Goal: Information Seeking & Learning: Learn about a topic

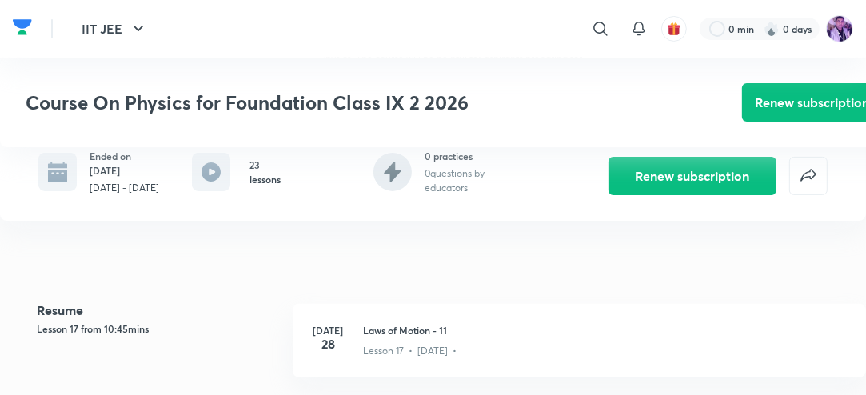
scroll to position [386, 0]
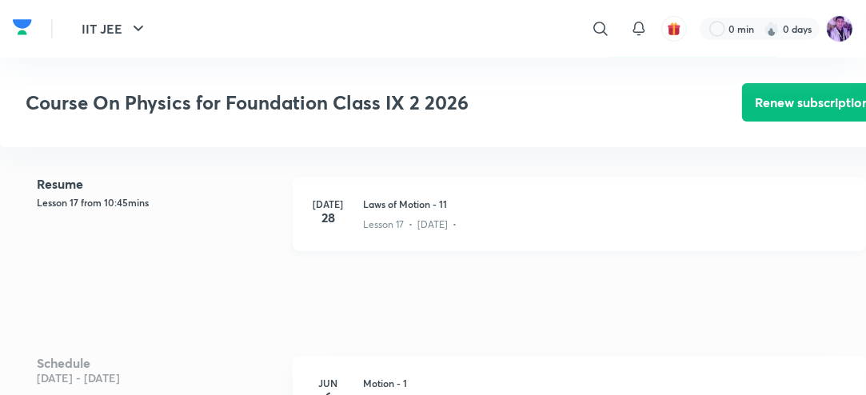
click at [350, 214] on div "Jul 28 Laws of Motion - 11 Lesson 17 • Jul 28 •" at bounding box center [580, 215] width 574 height 74
click at [344, 217] on div "Jul 28 Laws of Motion - 11 Lesson 17 • Jul 28 •" at bounding box center [580, 215] width 574 height 74
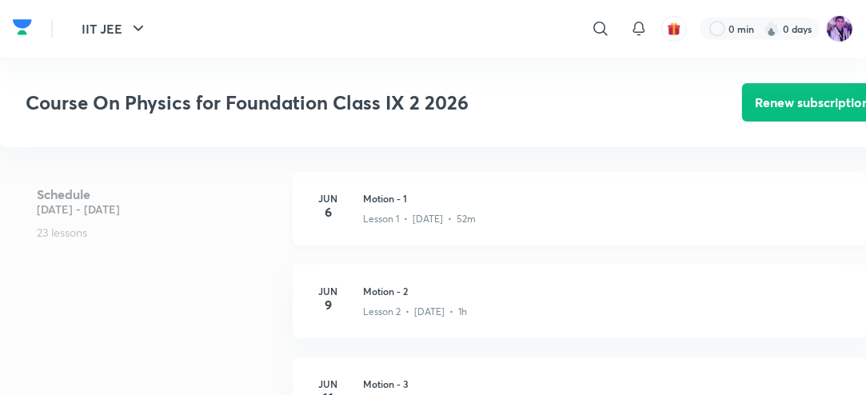
scroll to position [578, 0]
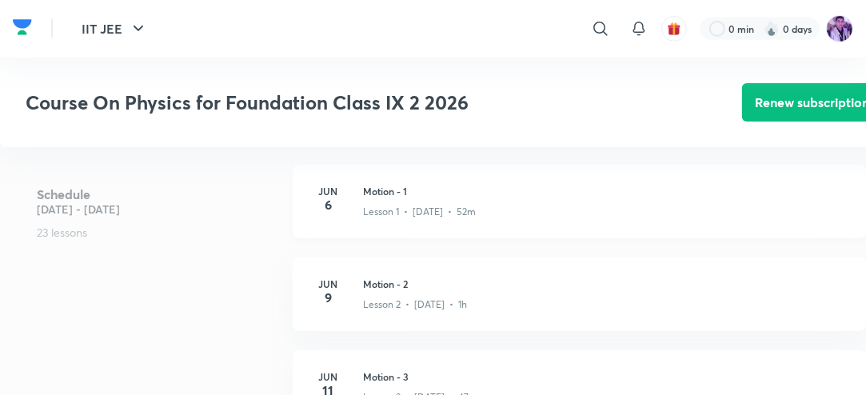
click at [339, 202] on h4 "6" at bounding box center [328, 204] width 32 height 13
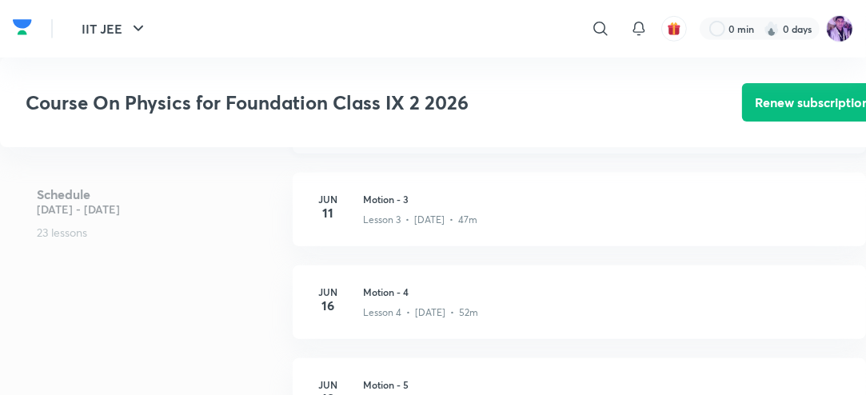
scroll to position [769, 0]
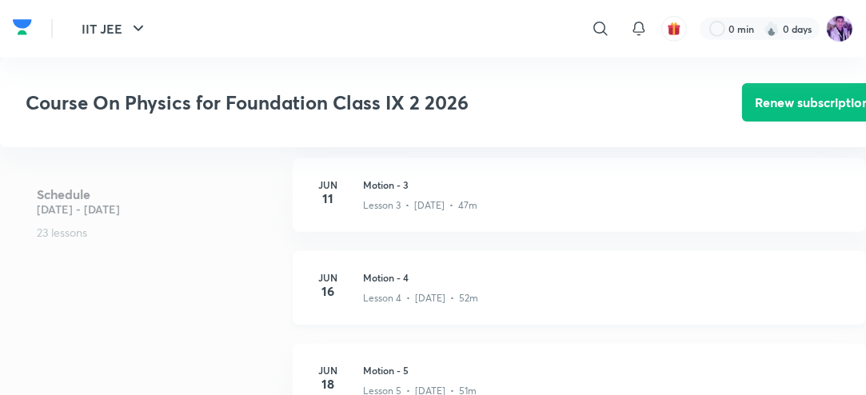
click at [358, 294] on div "Jun 16 Motion - 4 Lesson 4 • Jun 16 • 52m" at bounding box center [580, 288] width 574 height 74
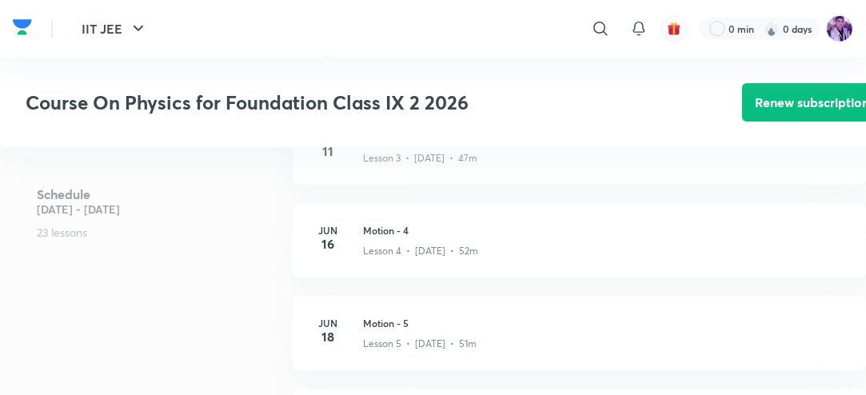
scroll to position [832, 0]
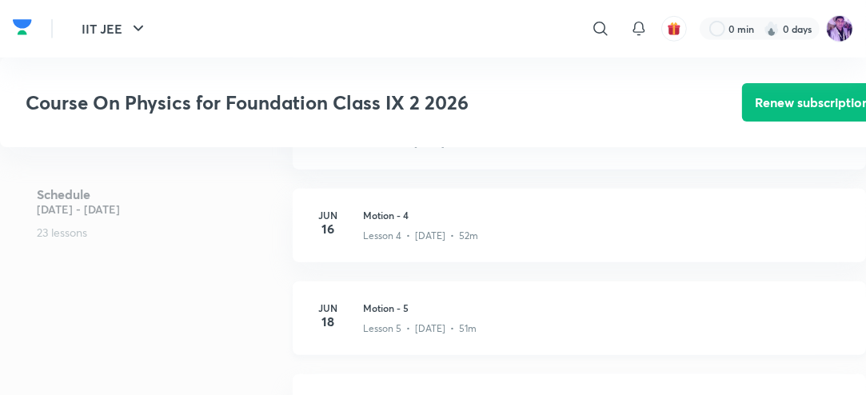
click at [370, 322] on p "Lesson 5 • Jun 18 • 51m" at bounding box center [420, 329] width 114 height 14
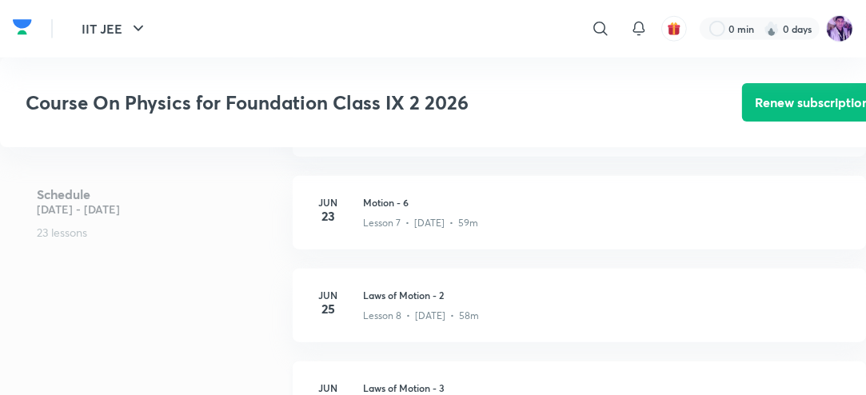
scroll to position [1216, 0]
click at [361, 310] on div "Jun 27 Laws of Motion - 3 Lesson 9 • Jun 27 • 54m" at bounding box center [580, 306] width 574 height 74
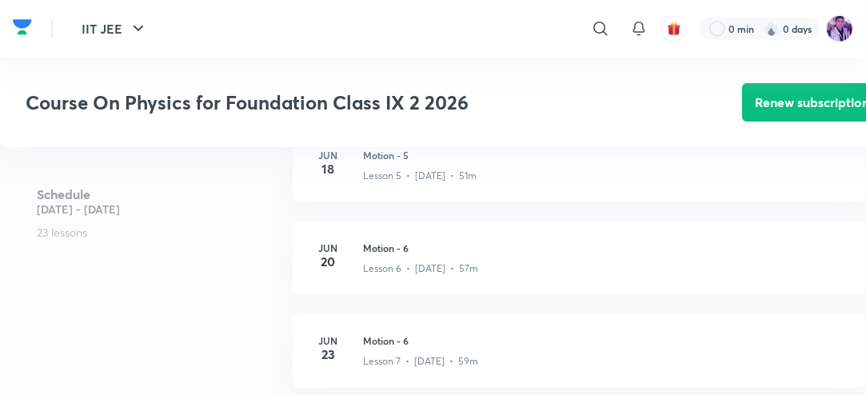
scroll to position [1408, 0]
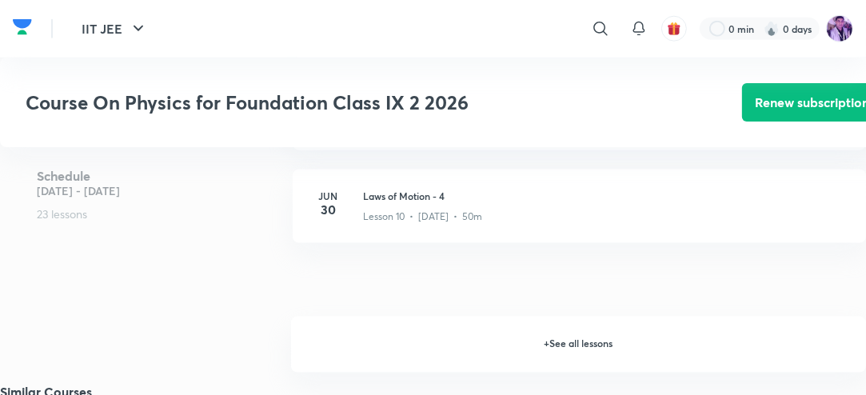
click at [607, 338] on h6 "+ See all lessons" at bounding box center [578, 345] width 575 height 56
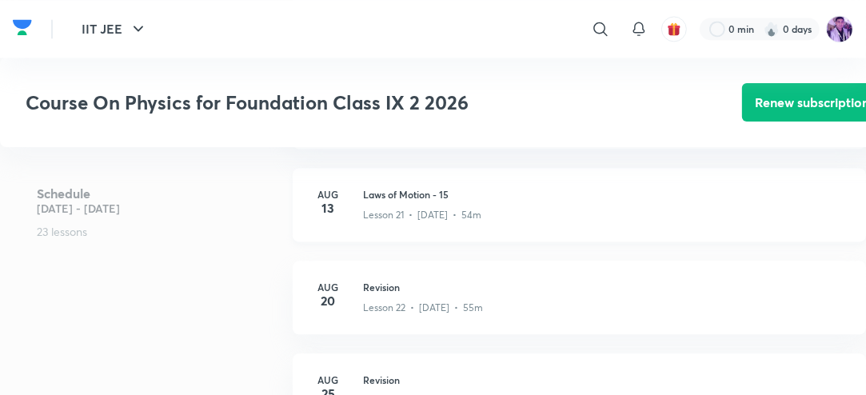
scroll to position [2432, 0]
click at [354, 202] on div "Aug 13 Laws of Motion - 15 Lesson 21 • Aug 13 • 54m" at bounding box center [580, 203] width 574 height 74
click at [383, 198] on h3 "Laws of Motion - 15" at bounding box center [605, 193] width 484 height 14
click at [398, 302] on p "Lesson 22 • Aug 20 • 55m" at bounding box center [423, 306] width 120 height 14
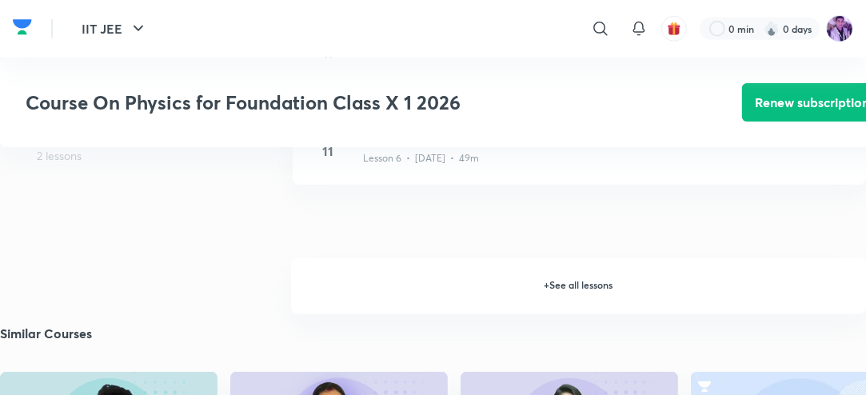
scroll to position [1267, 0]
drag, startPoint x: 555, startPoint y: 290, endPoint x: 545, endPoint y: 288, distance: 10.5
click at [555, 290] on h6 "+ See all lessons" at bounding box center [578, 287] width 575 height 56
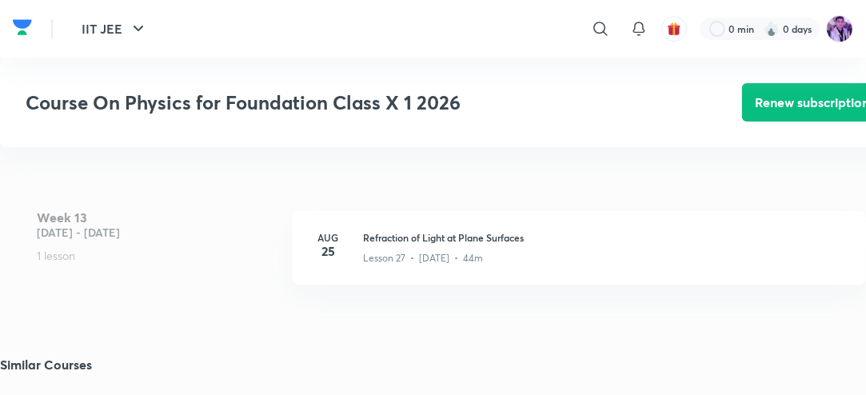
scroll to position [3989, 0]
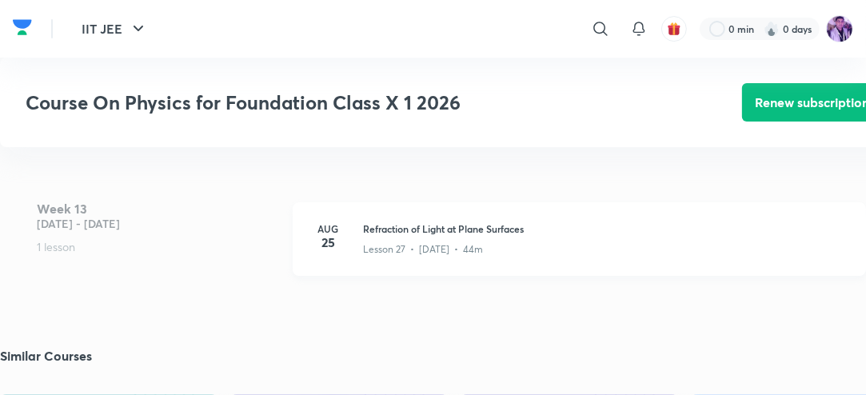
click at [370, 218] on div "Aug 25 Refraction of Light at Plane Surfaces Lesson 27 • Aug 25 • 44m" at bounding box center [580, 239] width 574 height 74
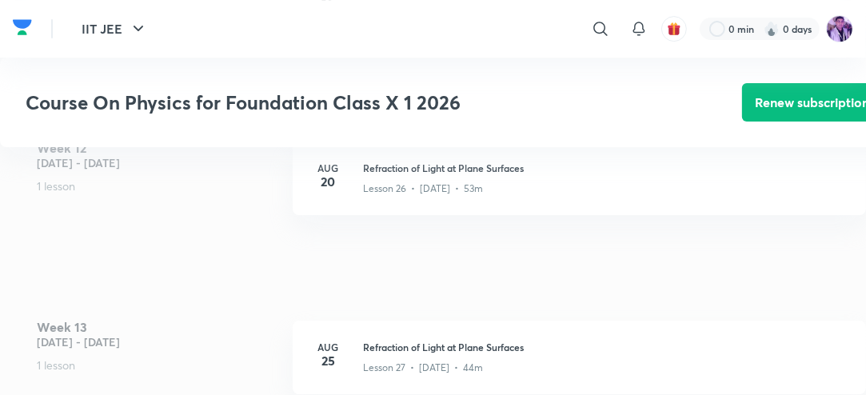
scroll to position [3861, 0]
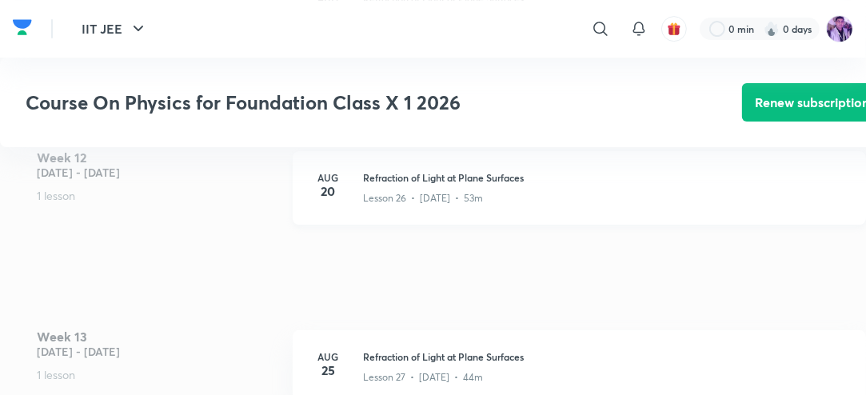
click at [368, 189] on div "Lesson 26 • Aug 20 • 53m" at bounding box center [605, 195] width 484 height 21
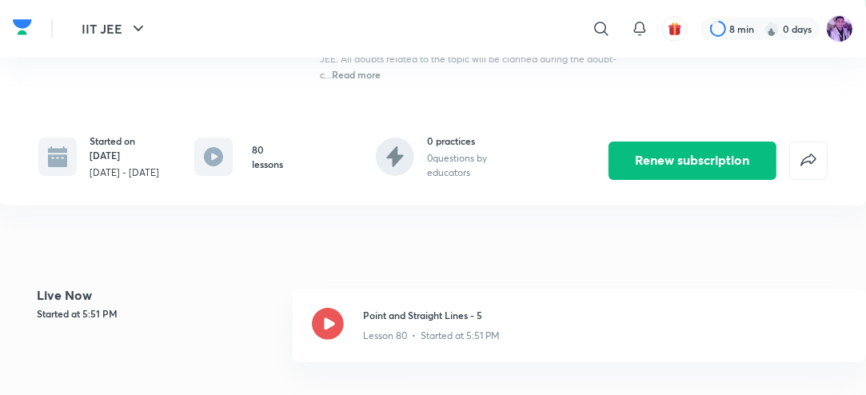
scroll to position [320, 0]
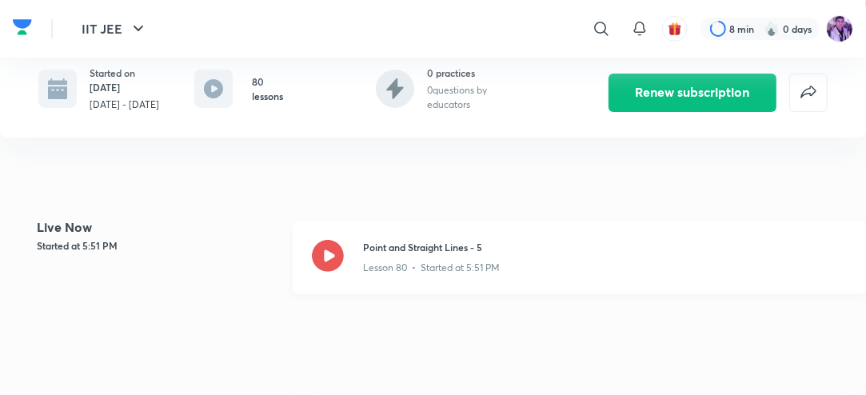
click at [330, 272] on icon at bounding box center [328, 256] width 32 height 32
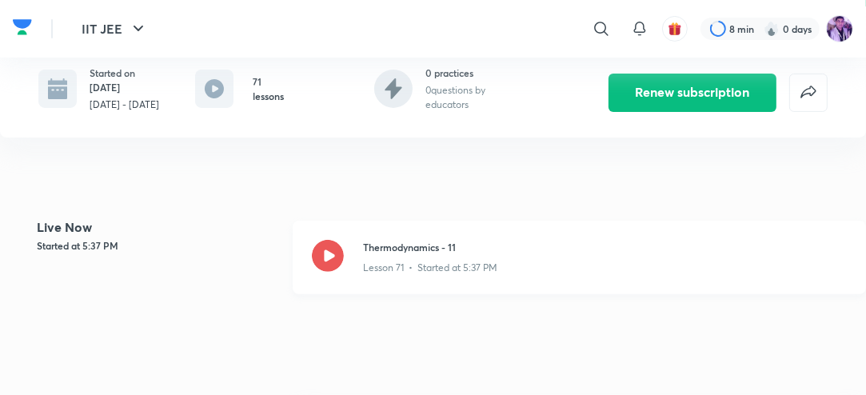
click at [334, 268] on icon at bounding box center [328, 256] width 32 height 32
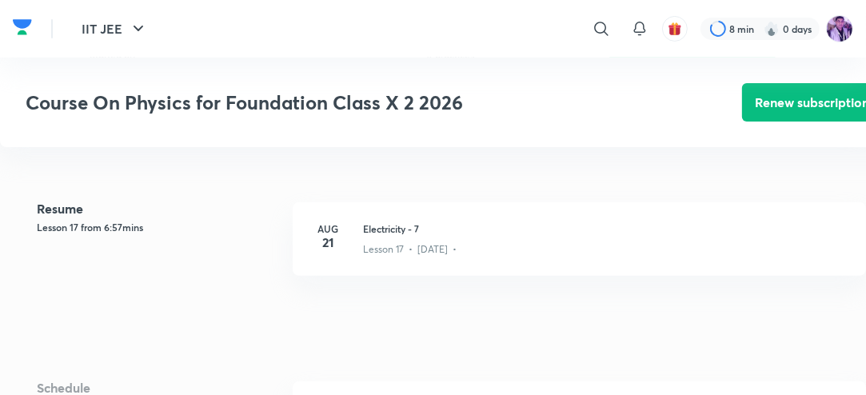
scroll to position [384, 0]
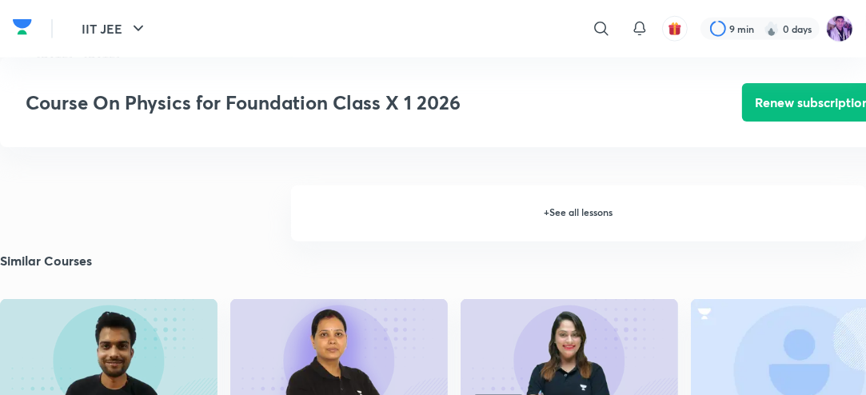
scroll to position [1344, 0]
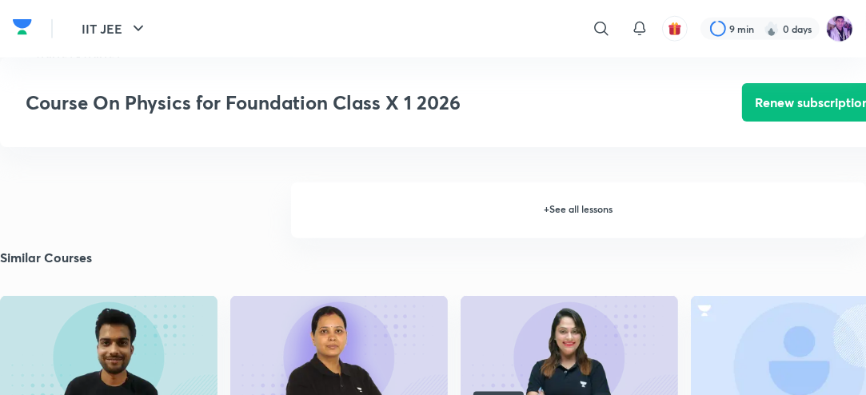
click at [575, 206] on h6 "+ See all lessons" at bounding box center [578, 210] width 575 height 56
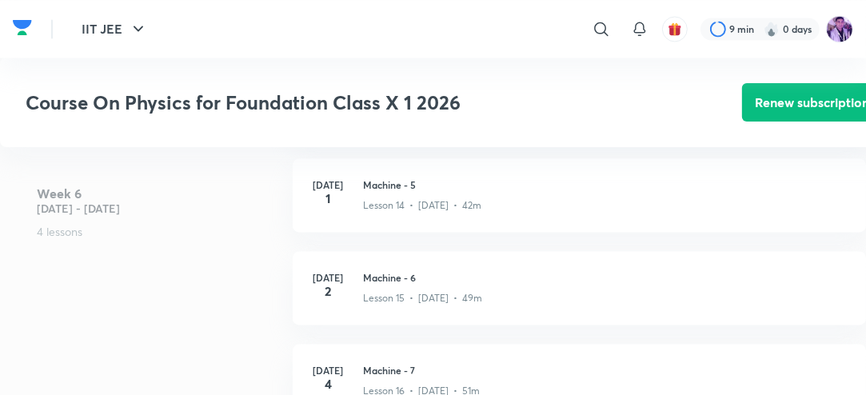
scroll to position [2225, 0]
click at [376, 195] on p "Lesson 14 • [DATE] • 42m" at bounding box center [422, 202] width 118 height 14
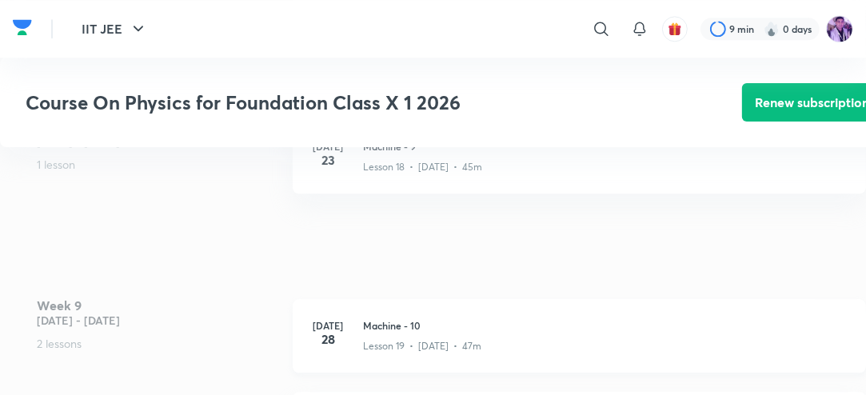
scroll to position [2801, 0]
click at [371, 353] on p "Lesson 19 • [DATE] • 47m" at bounding box center [422, 349] width 118 height 14
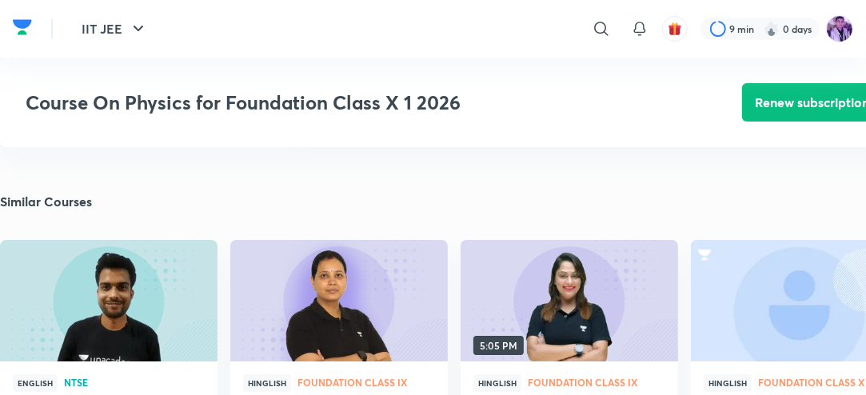
scroll to position [4145, 0]
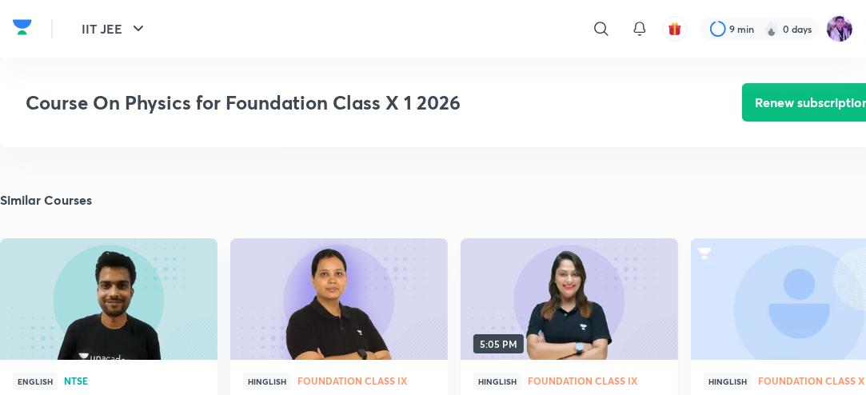
click at [568, 350] on img at bounding box center [569, 300] width 222 height 124
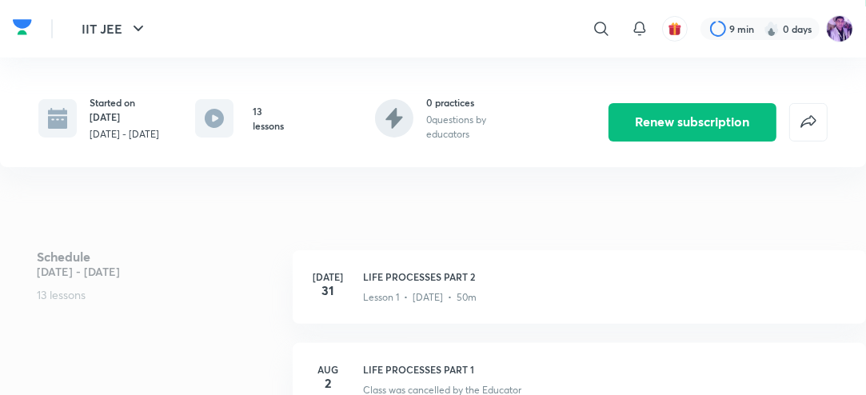
scroll to position [320, 0]
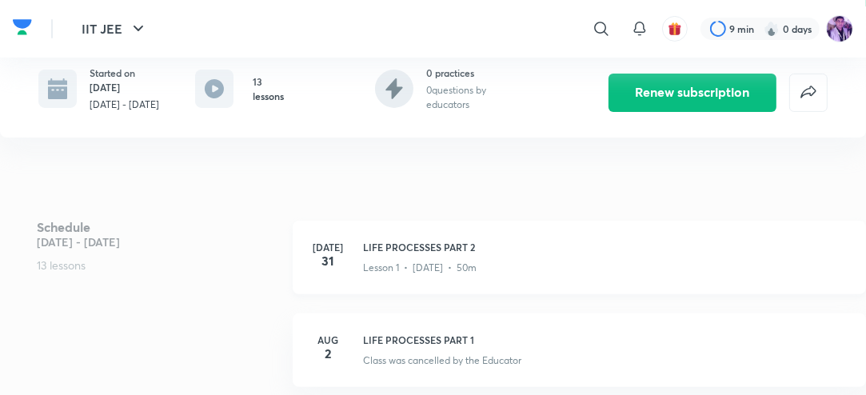
click at [374, 262] on p "Lesson 1 • [DATE] • 50m" at bounding box center [420, 268] width 114 height 14
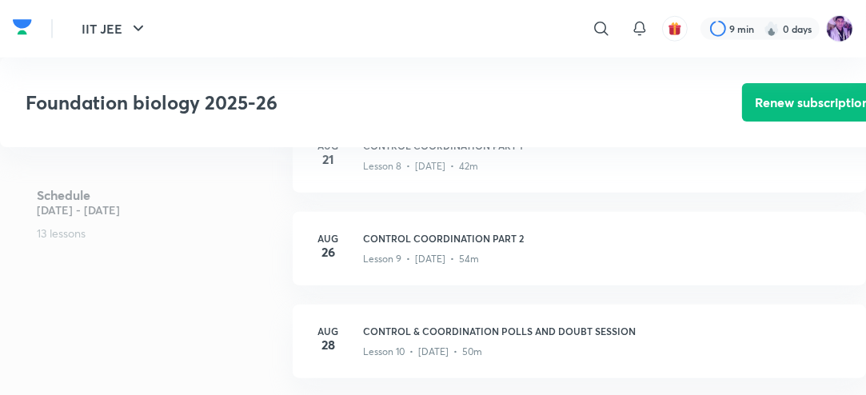
scroll to position [1152, 0]
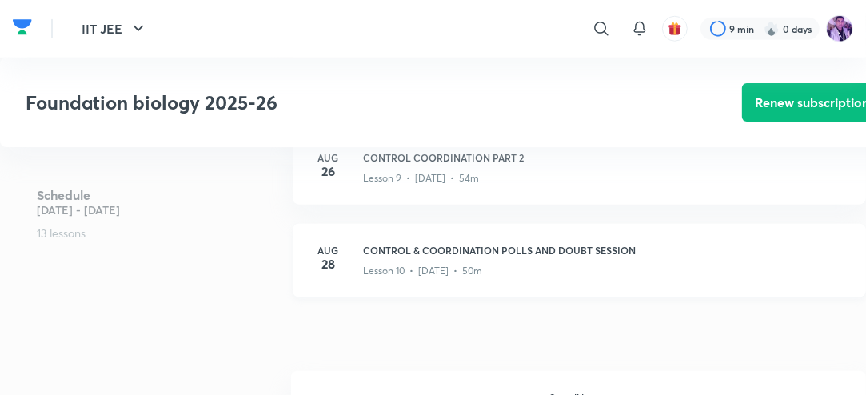
click at [373, 264] on p "Lesson 10 • [DATE] • 50m" at bounding box center [422, 271] width 119 height 14
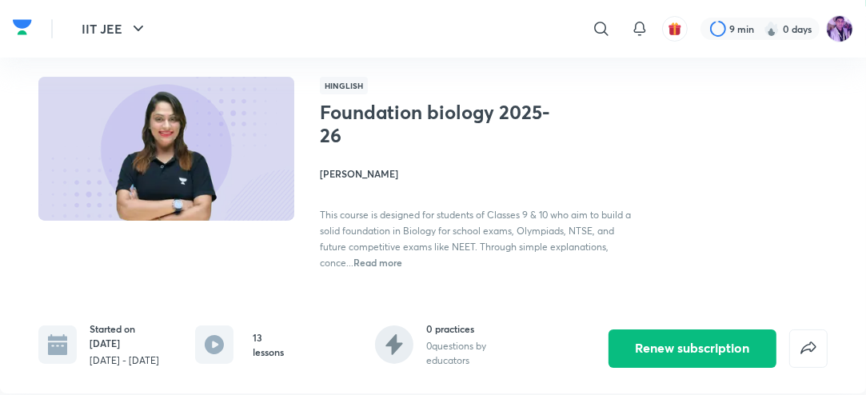
scroll to position [448, 0]
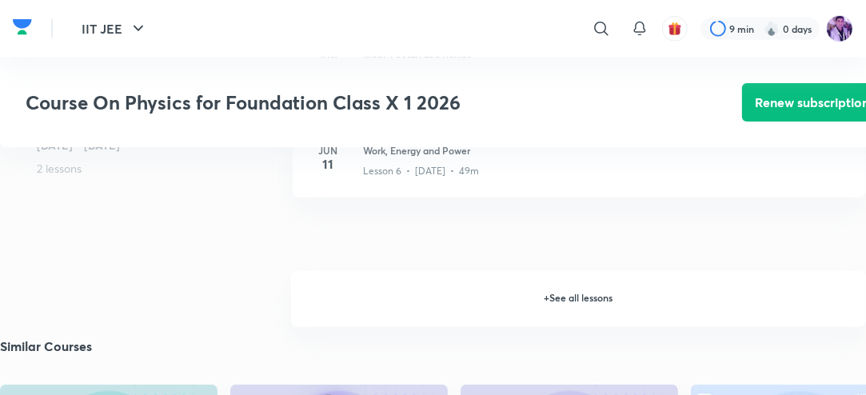
scroll to position [1259, 0]
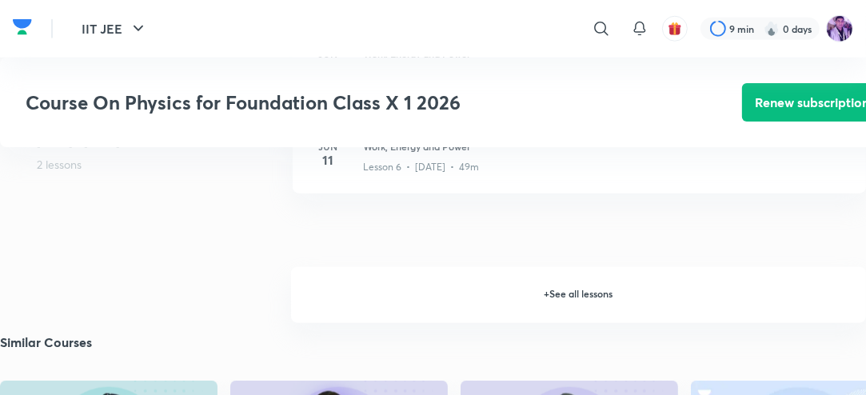
click at [638, 301] on h6 "+ See all lessons" at bounding box center [578, 295] width 575 height 56
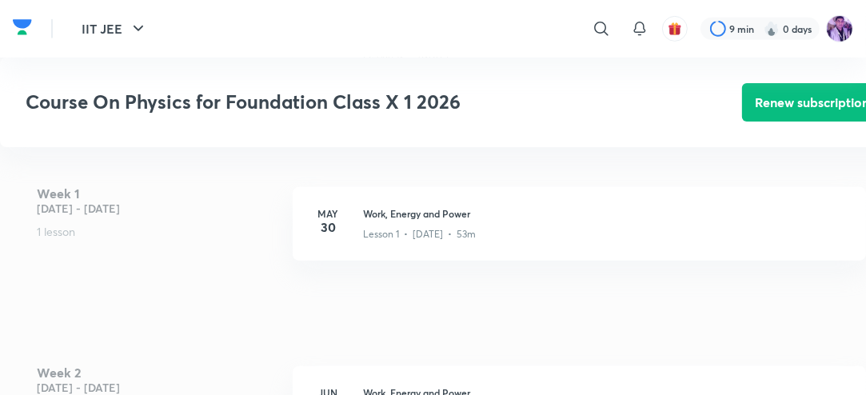
scroll to position [599, 0]
